Goal: Task Accomplishment & Management: Use online tool/utility

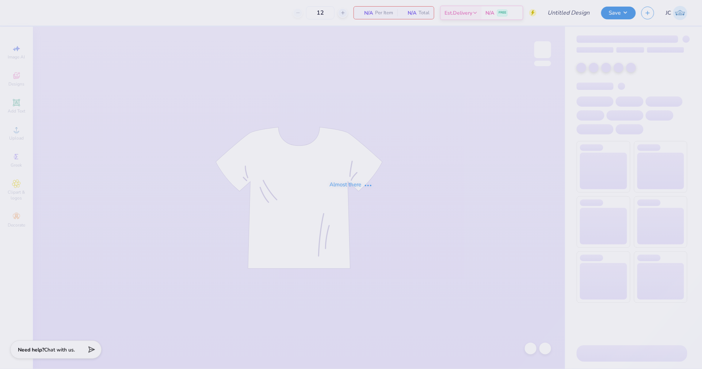
type input "With Love Smarty Pants 2025:"
type input "30"
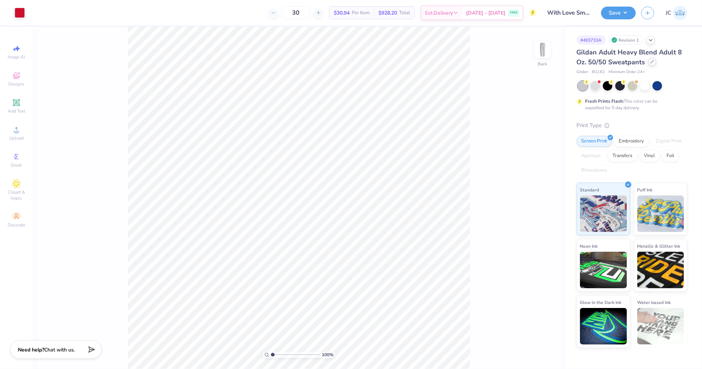
click at [647, 63] on div "Gildan Adult Heavy Blend Adult 8 Oz. 50/50 Sweatpants" at bounding box center [631, 57] width 111 height 20
click at [653, 64] on div at bounding box center [652, 62] width 8 height 8
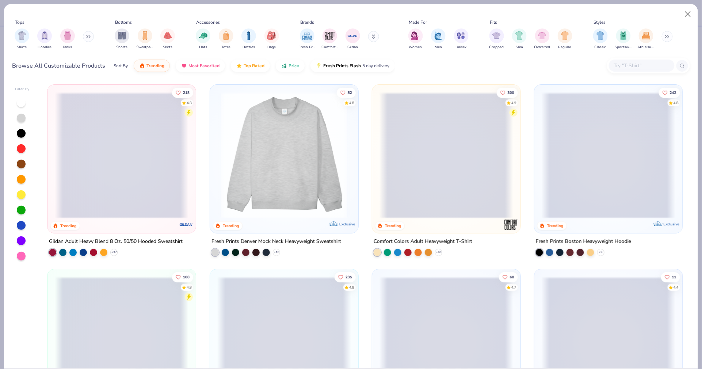
click at [630, 66] on input "text" at bounding box center [641, 65] width 56 height 8
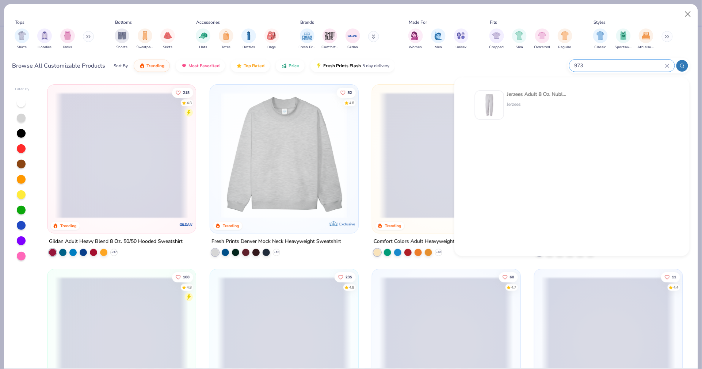
type input "973"
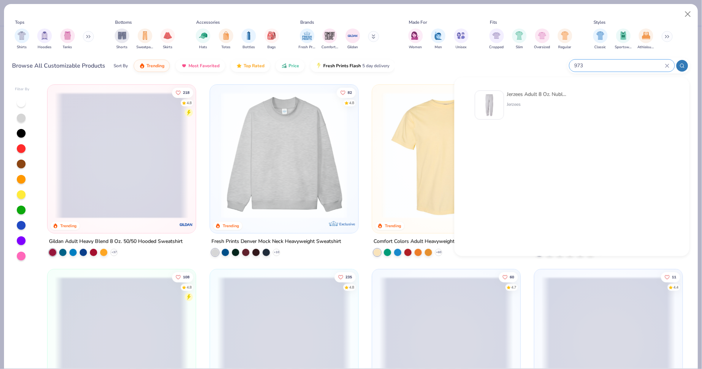
click at [482, 108] on div at bounding box center [489, 105] width 29 height 29
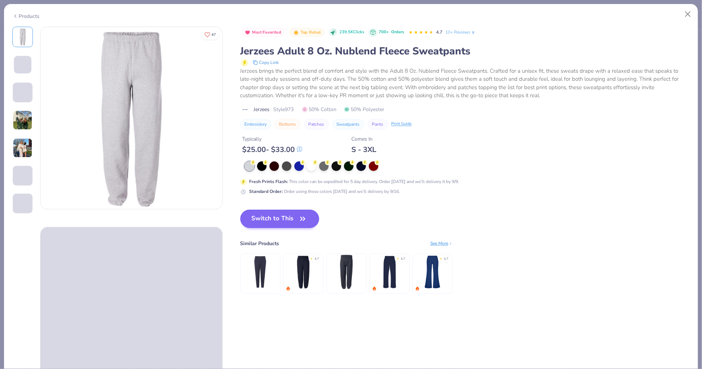
click at [274, 215] on button "Switch to This" at bounding box center [279, 219] width 79 height 18
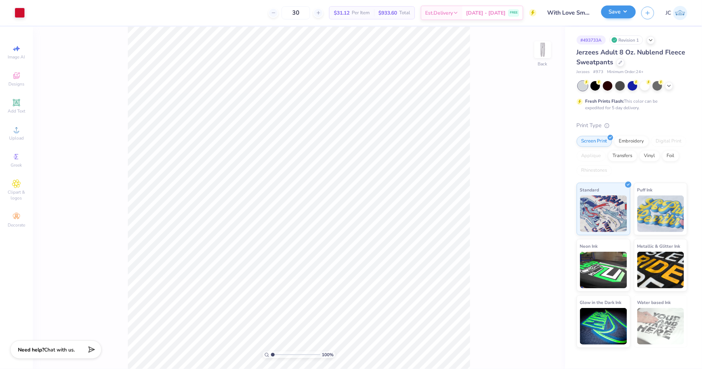
click at [618, 15] on button "Save" at bounding box center [618, 11] width 35 height 13
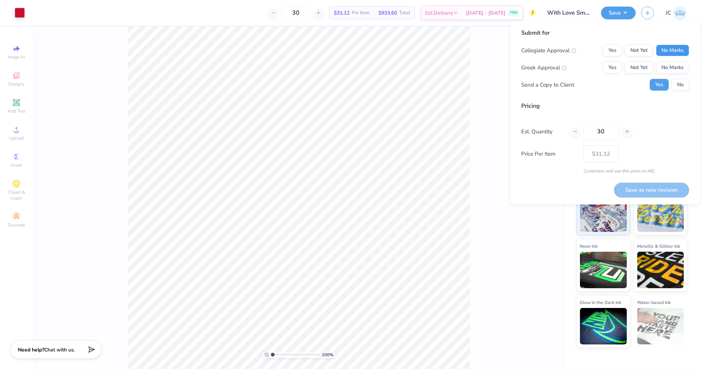
click at [671, 53] on button "No Marks" at bounding box center [672, 51] width 33 height 12
click at [646, 69] on button "Not Yet" at bounding box center [639, 68] width 28 height 12
click at [638, 188] on button "Save as new revision" at bounding box center [651, 190] width 75 height 15
type input "$31.12"
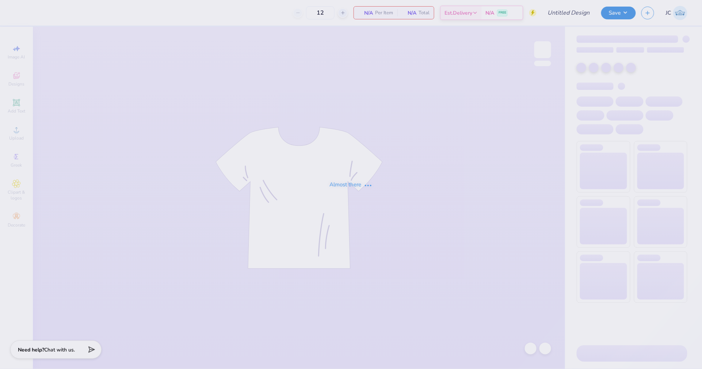
type input "Pepperdine ATO Philo F25"
type input "24"
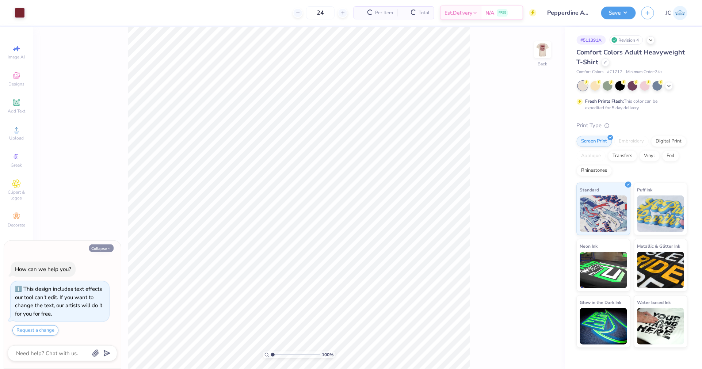
click at [110, 249] on icon "button" at bounding box center [109, 248] width 4 height 4
type textarea "x"
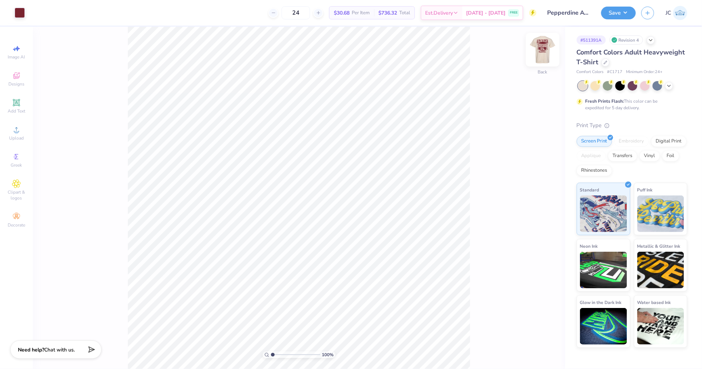
click at [545, 50] on img at bounding box center [542, 49] width 29 height 29
